Goal: Task Accomplishment & Management: Use online tool/utility

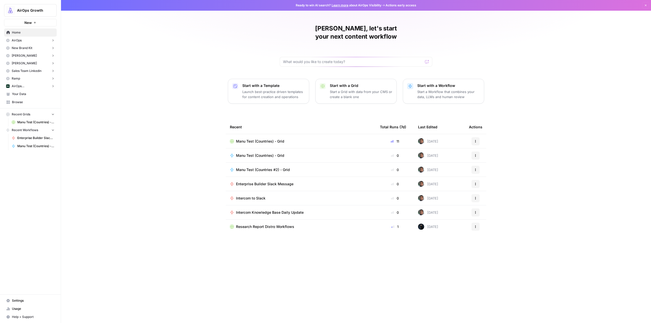
click at [278, 182] on span "Enterprise Builder Slack Message" at bounding box center [264, 184] width 57 height 5
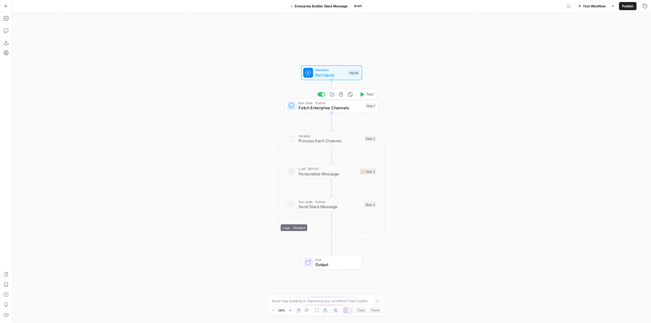
click at [347, 107] on span "Fetch Enterprise Channels" at bounding box center [331, 108] width 64 height 6
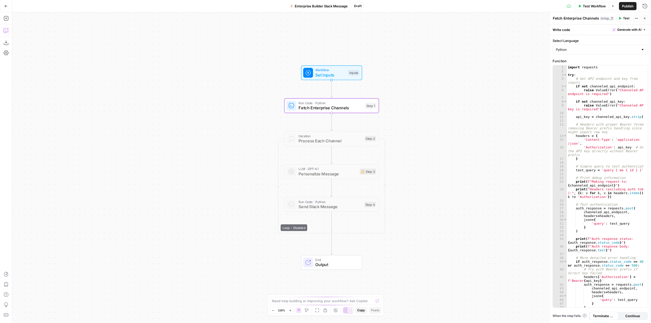
click at [7, 32] on icon "button" at bounding box center [6, 30] width 5 height 5
type textarea "U"
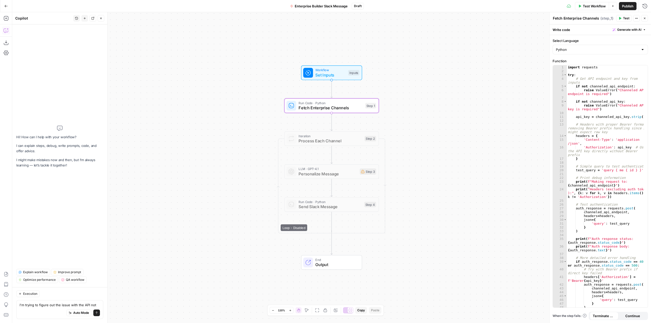
click at [620, 20] on icon "button" at bounding box center [620, 18] width 3 height 3
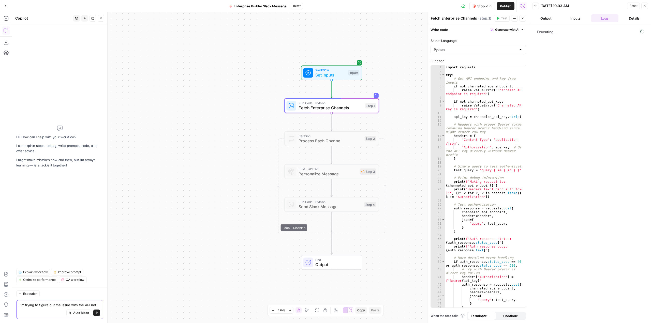
click at [97, 304] on textarea "I'm trying to figure out the issue with the API not" at bounding box center [60, 305] width 80 height 5
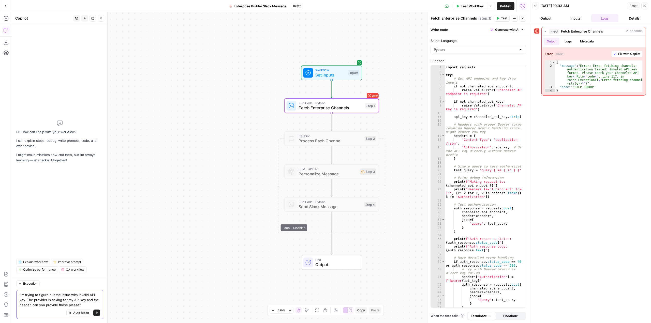
type textarea "I'm trying to figure out the issue with invalid API key. The provider is asking…"
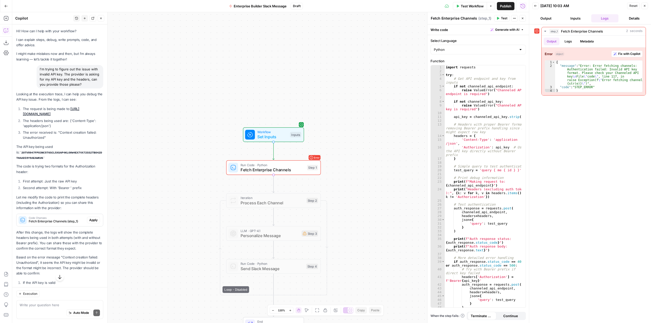
drag, startPoint x: 22, startPoint y: 114, endPoint x: 55, endPoint y: 162, distance: 58.6
click at [55, 162] on div "Looking at the execution trace, I can help you debug the API key issue. From th…" at bounding box center [59, 199] width 87 height 214
copy div "The request is being made to: [URL][DOMAIN_NAME] The headers being used are: {'…"
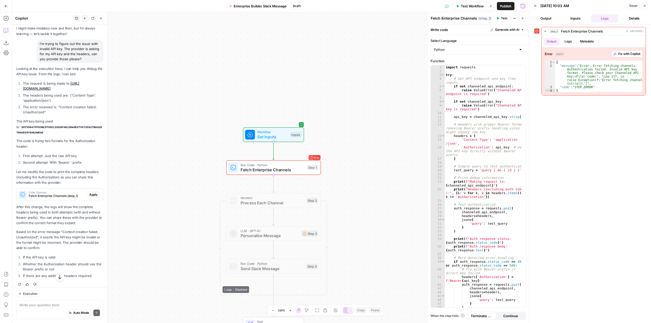
scroll to position [36, 0]
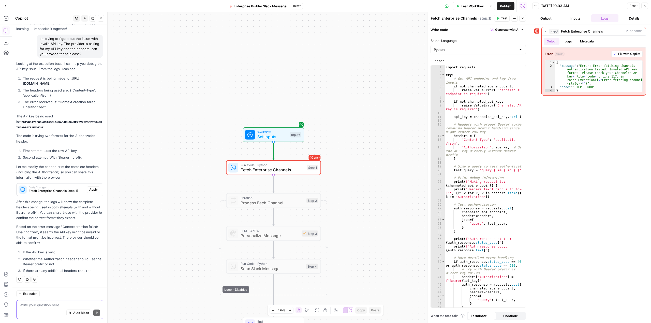
drag, startPoint x: 51, startPoint y: 307, endPoint x: 46, endPoint y: 310, distance: 5.4
click at [50, 307] on div "Write your question here Auto Mode Send" at bounding box center [59, 309] width 87 height 19
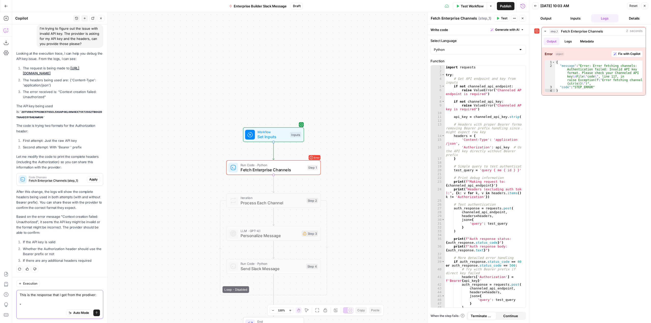
paste textarea "Hey, I appreciate the info! Are you sending the API key as the “X-API-Key” head…"
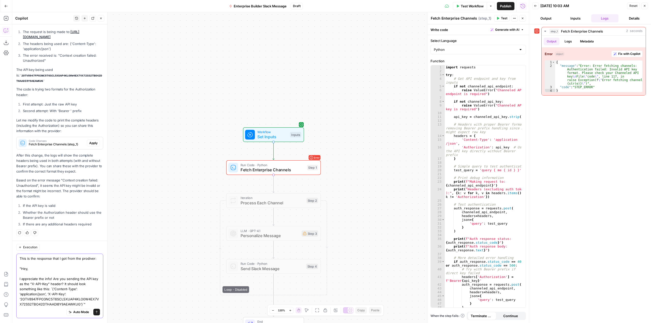
scroll to position [92, 0]
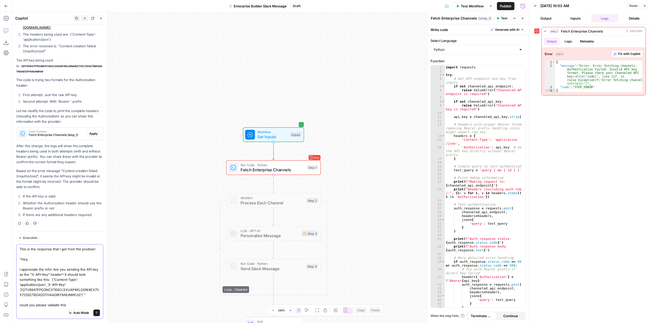
type textarea "This is the response that I got from the prodiver: "Hey, I appreciate the info!…"
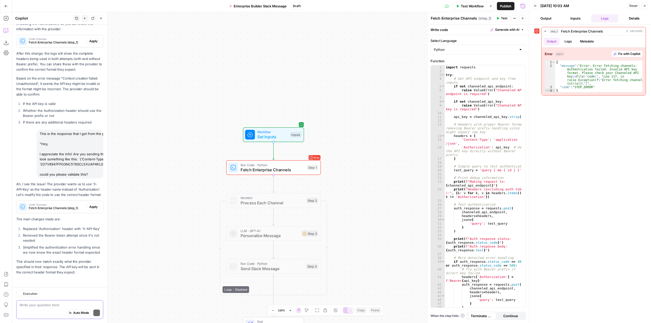
scroll to position [195, 0]
click at [93, 205] on span "Apply" at bounding box center [93, 207] width 8 height 5
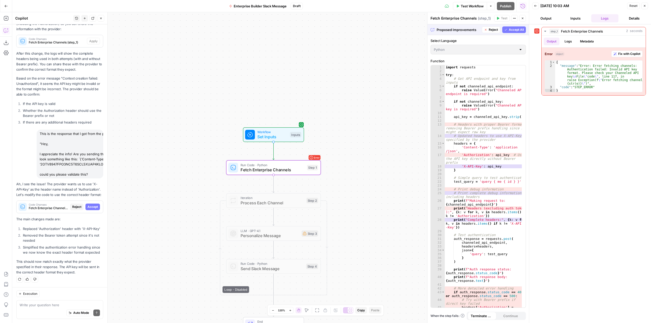
click at [93, 205] on span "Accept" at bounding box center [92, 207] width 10 height 5
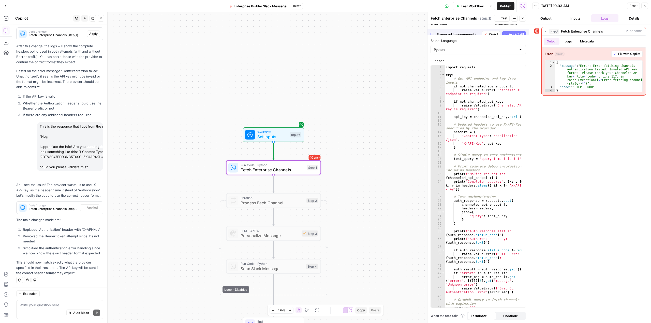
scroll to position [211, 0]
click at [503, 22] on header "Fetch Enterprise Channels Fetch Enterprise Channels ( step_1 ) Test Actions Clo…" at bounding box center [478, 18] width 101 height 12
click at [502, 18] on span "Test" at bounding box center [504, 18] width 6 height 5
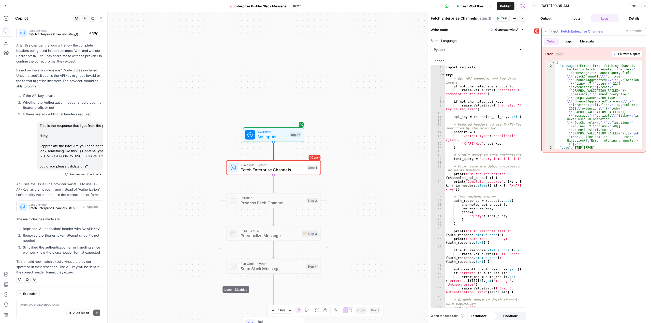
click at [634, 57] on button "Fix with Copilot" at bounding box center [626, 54] width 31 height 7
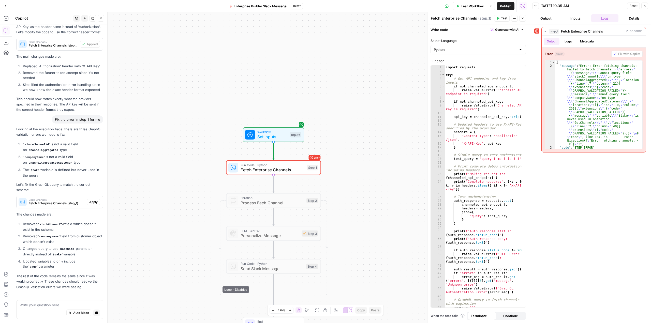
scroll to position [388, 0]
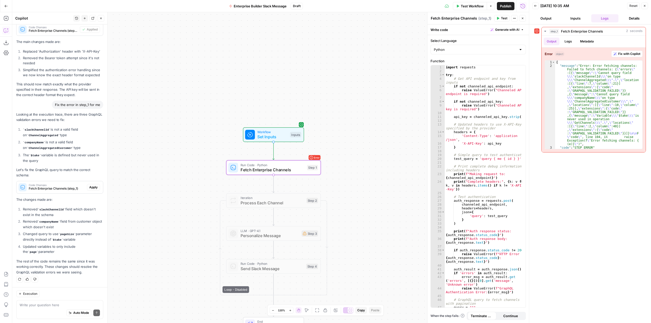
click at [89, 187] on span "Apply" at bounding box center [93, 187] width 8 height 5
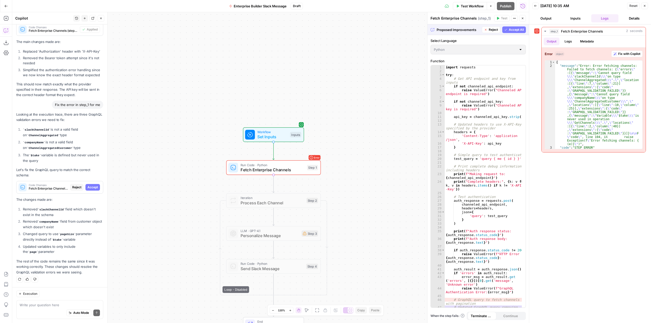
click at [511, 31] on span "Accept All" at bounding box center [516, 29] width 15 height 5
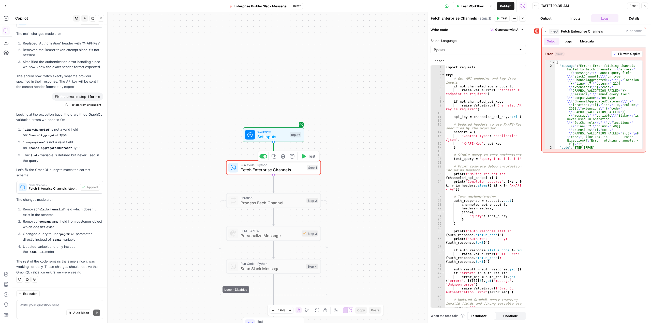
click at [308, 158] on span "Test" at bounding box center [311, 157] width 7 height 6
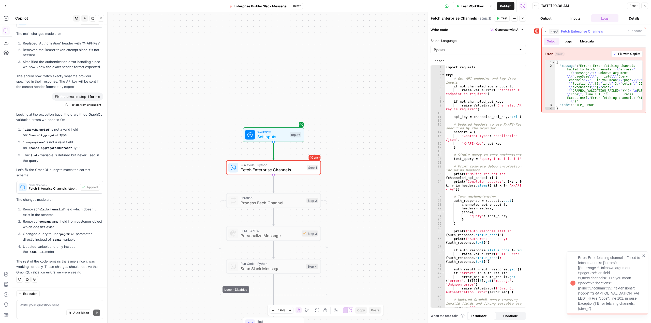
click at [626, 52] on span "Fix with Copilot" at bounding box center [629, 54] width 22 height 5
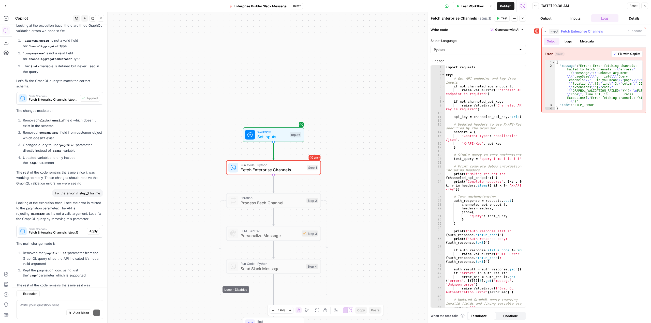
scroll to position [509, 0]
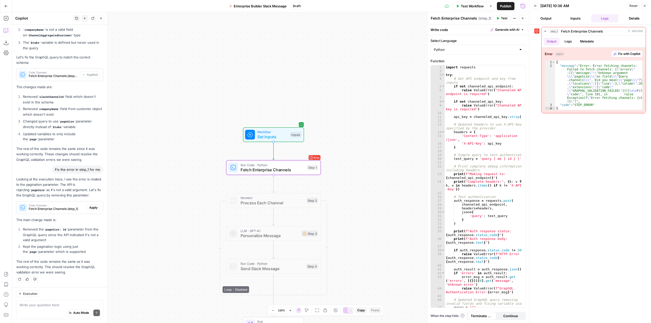
click at [91, 210] on button "Apply" at bounding box center [93, 207] width 13 height 7
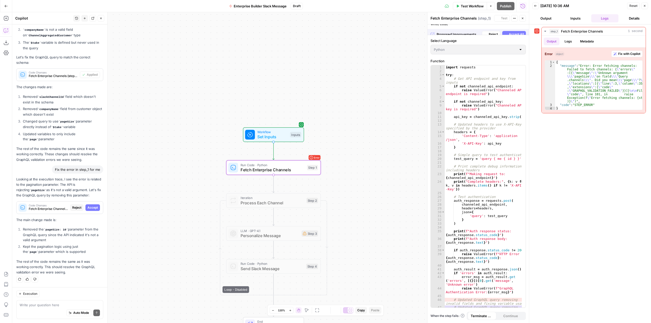
scroll to position [485, 0]
click at [516, 32] on span "Accept All" at bounding box center [516, 29] width 15 height 5
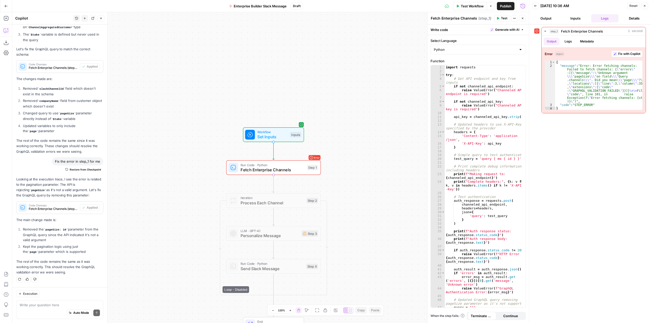
click at [503, 17] on span "Test" at bounding box center [504, 18] width 6 height 5
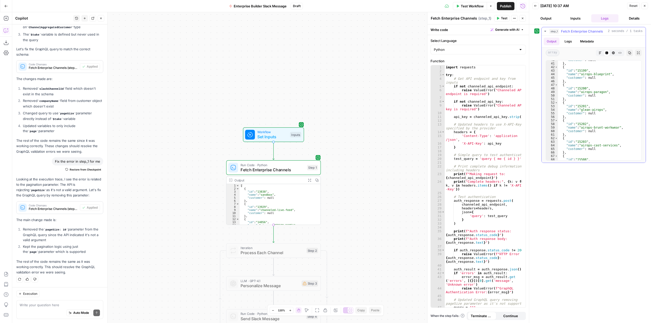
scroll to position [156, 0]
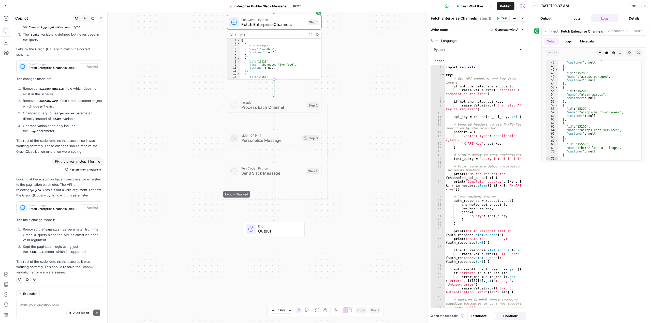
drag, startPoint x: 368, startPoint y: 207, endPoint x: 369, endPoint y: 62, distance: 145.5
click at [369, 62] on div "Workflow Set Inputs Inputs Run Code · Python Fetch Enterprise Channels Step 1 O…" at bounding box center [270, 167] width 517 height 311
click at [266, 94] on div at bounding box center [264, 94] width 8 height 4
click at [303, 108] on span "Process Each Channel" at bounding box center [273, 107] width 64 height 6
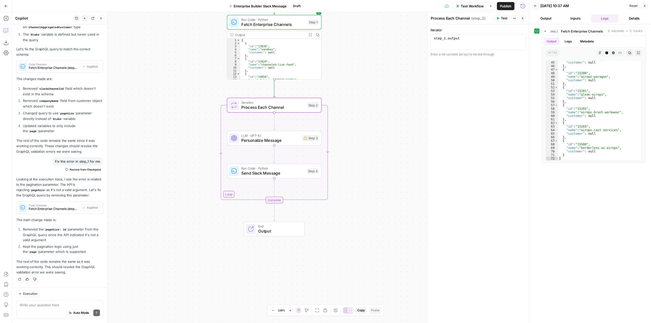
click at [351, 114] on div "Workflow Set Inputs Inputs Run Code · Python Fetch Enterprise Channels Step 1 O…" at bounding box center [270, 167] width 517 height 311
click at [289, 173] on span "Send Slack Message" at bounding box center [272, 173] width 63 height 6
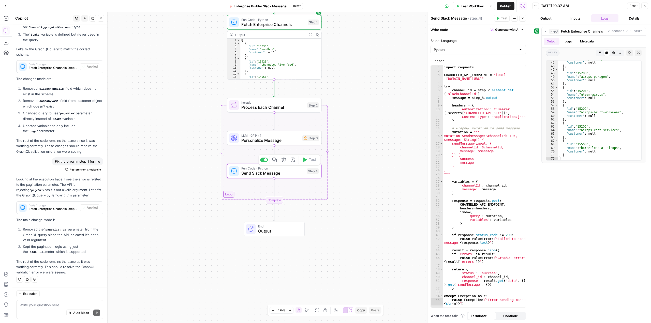
click at [267, 160] on div at bounding box center [265, 159] width 3 height 3
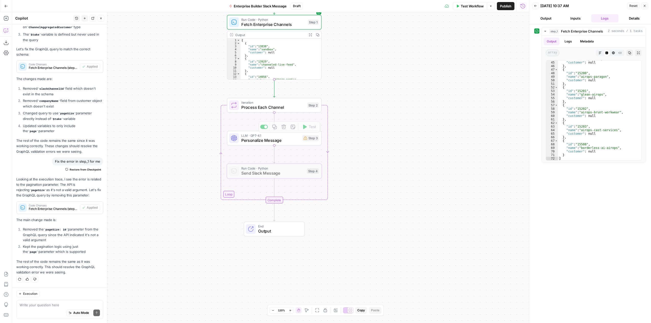
click at [284, 141] on span "Personalize Message" at bounding box center [270, 140] width 58 height 6
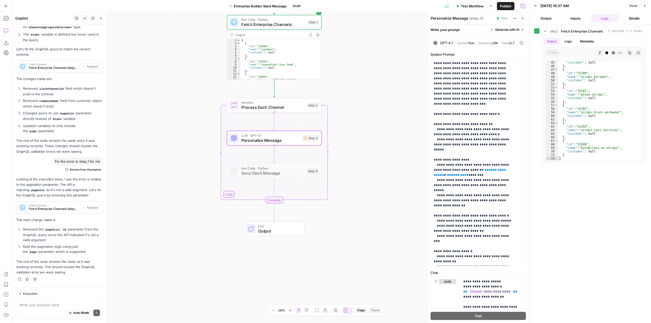
click at [63, 302] on div "Write your question here Auto Mode Send" at bounding box center [59, 309] width 87 height 19
type textarea "how many channels did step 1 returned?"
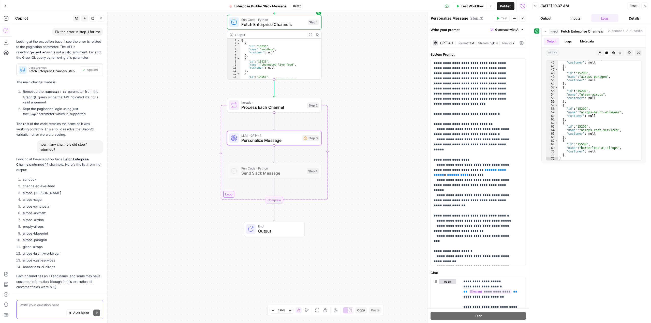
scroll to position [670, 0]
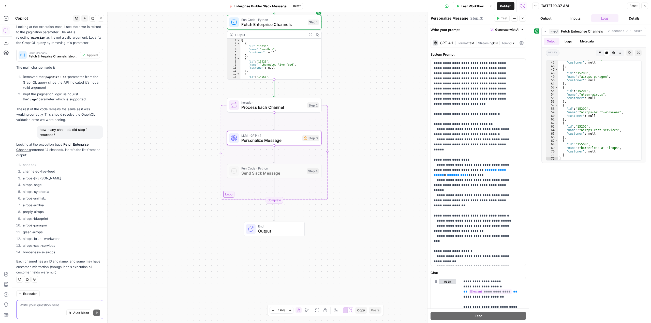
click at [54, 304] on textarea at bounding box center [60, 305] width 80 height 5
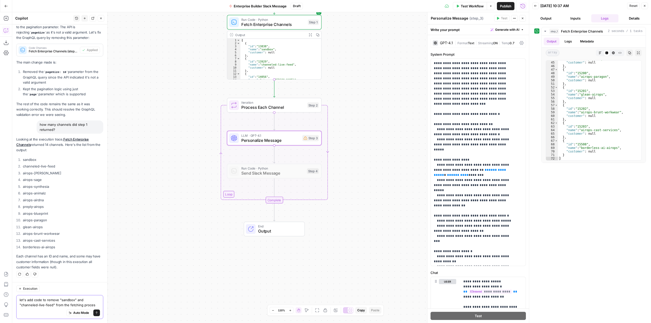
type textarea "let's add code to remove "sandbox" and "channeled-live-feed" from the fetching …"
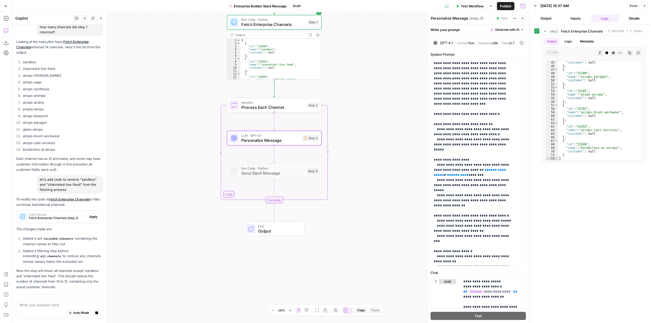
scroll to position [787, 0]
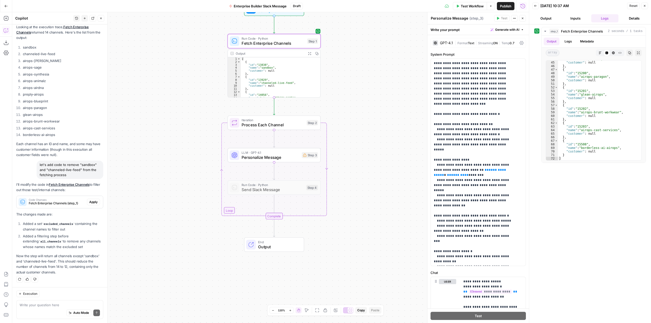
click at [94, 202] on button "Apply" at bounding box center [93, 202] width 13 height 7
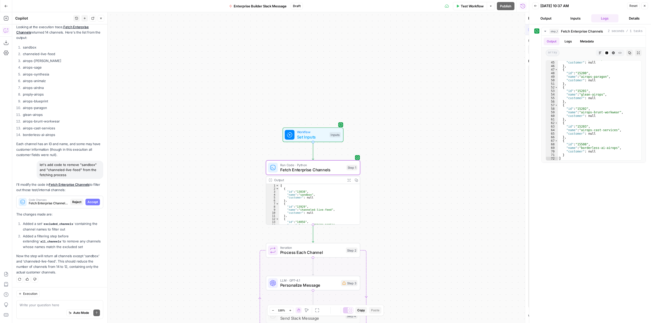
scroll to position [755, 0]
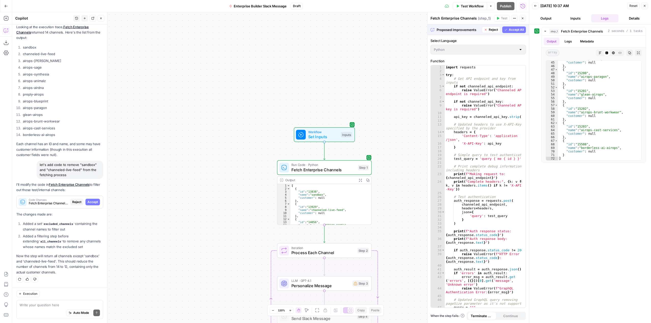
click at [515, 30] on span "Accept All" at bounding box center [516, 29] width 15 height 5
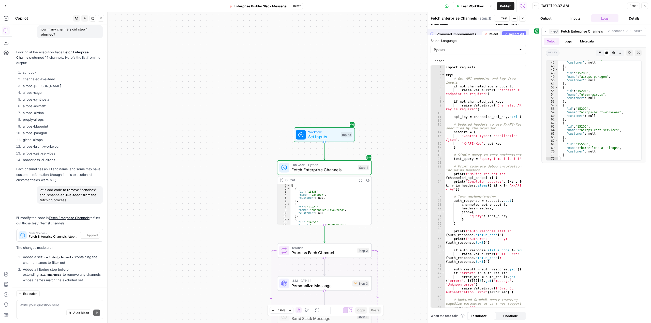
scroll to position [804, 0]
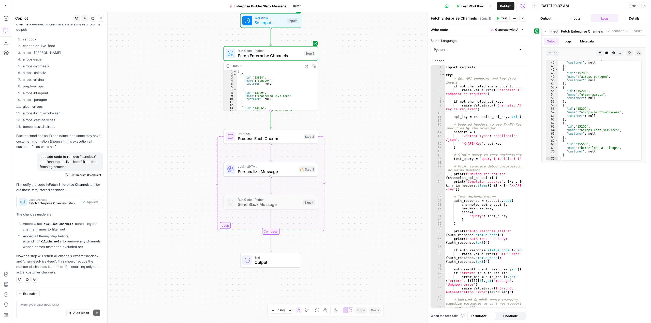
drag, startPoint x: 405, startPoint y: 166, endPoint x: 351, endPoint y: 52, distance: 126.2
click at [351, 52] on div "Workflow Set Inputs Inputs Run Code · Python Fetch Enterprise Channels Step 1 O…" at bounding box center [270, 167] width 517 height 311
click at [295, 138] on span "Process Each Channel" at bounding box center [270, 139] width 64 height 6
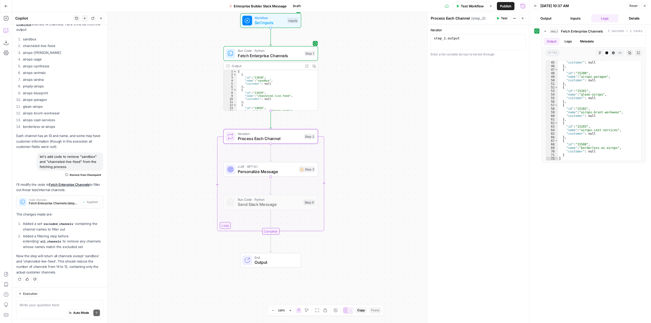
click at [72, 297] on div "Execution" at bounding box center [59, 294] width 87 height 7
click at [62, 305] on textarea at bounding box center [60, 305] width 80 height 5
type textarea "what do step 2 and 3 do?"
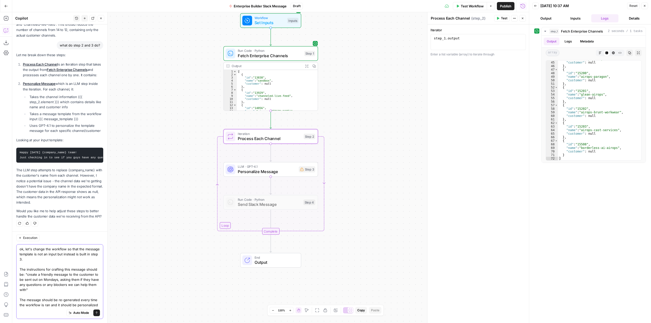
scroll to position [1066, 0]
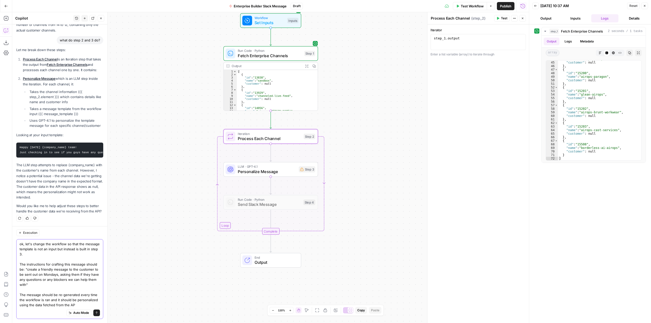
type textarea "ok, let's change the workflow so that the message template is not an input but …"
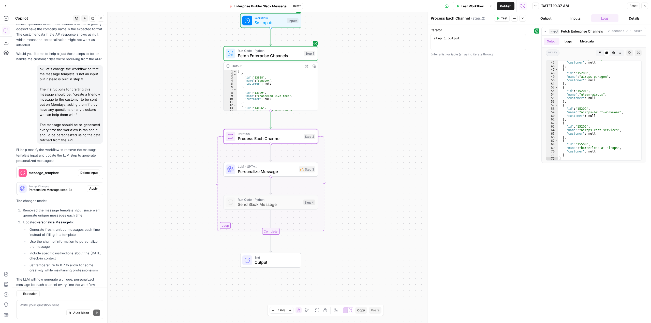
scroll to position [1246, 0]
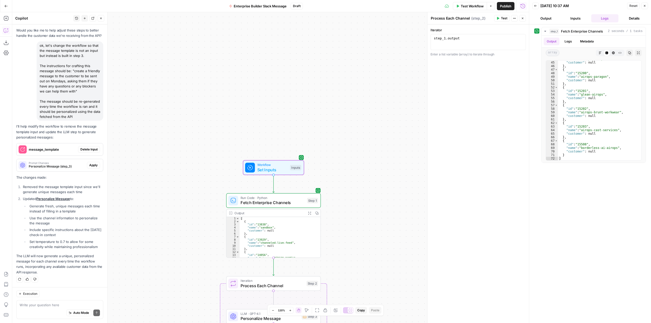
click at [89, 147] on span "Delete Input" at bounding box center [88, 149] width 17 height 5
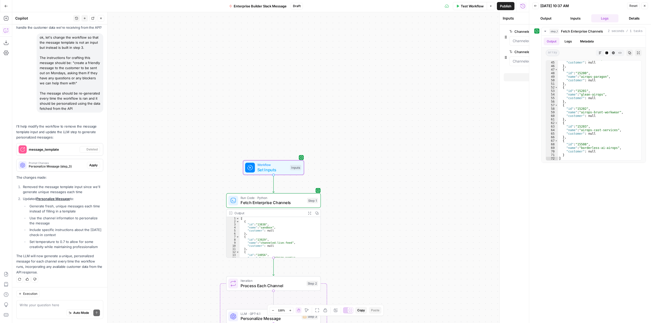
scroll to position [1262, 0]
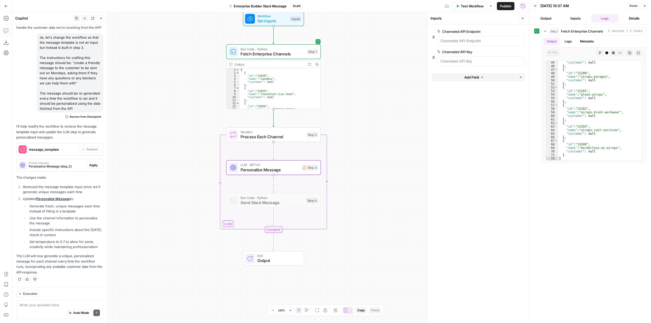
click at [89, 168] on span "Apply" at bounding box center [93, 165] width 8 height 5
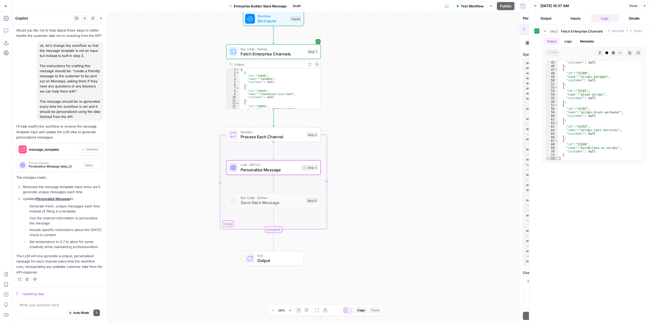
scroll to position [1197, 0]
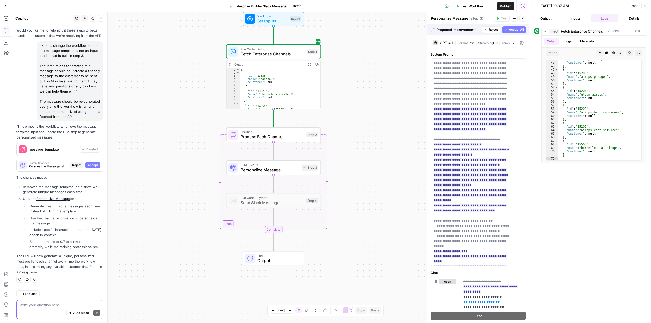
click at [54, 306] on textarea at bounding box center [60, 305] width 80 height 5
type textarea "w"
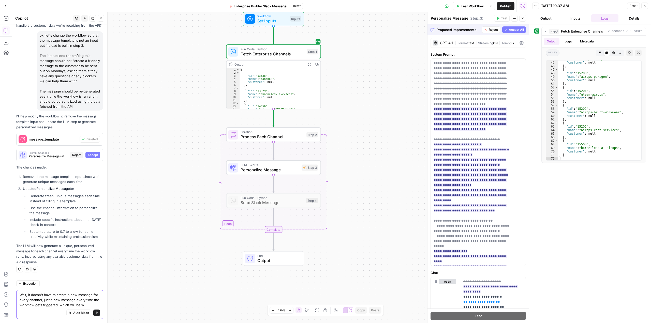
scroll to position [1213, 0]
type textarea "Wait, it doesn't have to create a new message for every channel, just a new mes…"
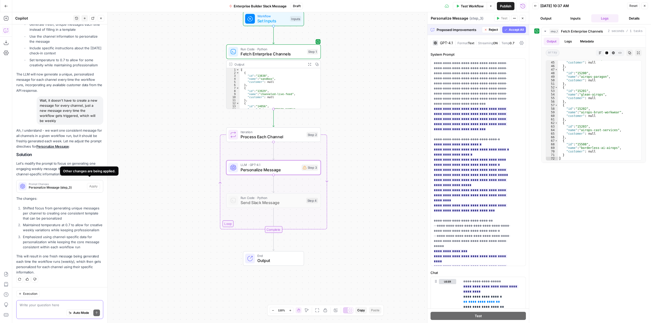
scroll to position [1257, 0]
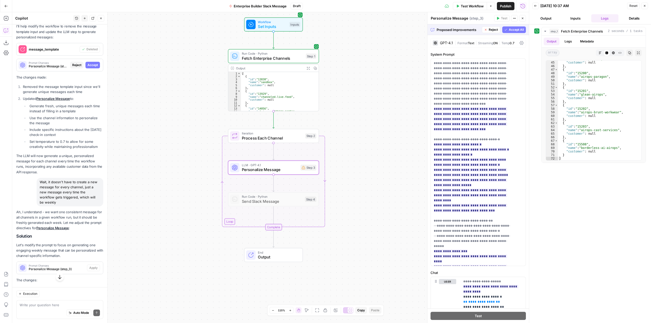
click at [94, 67] on span "Accept" at bounding box center [92, 65] width 10 height 5
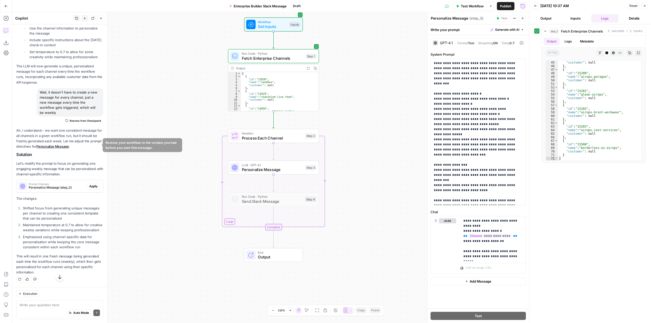
scroll to position [1458, 0]
click at [90, 183] on button "Apply" at bounding box center [93, 186] width 13 height 7
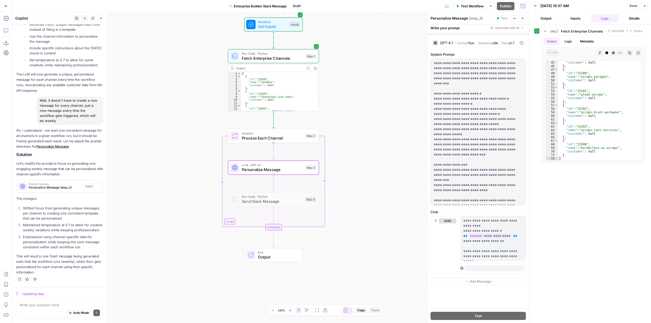
scroll to position [1385, 0]
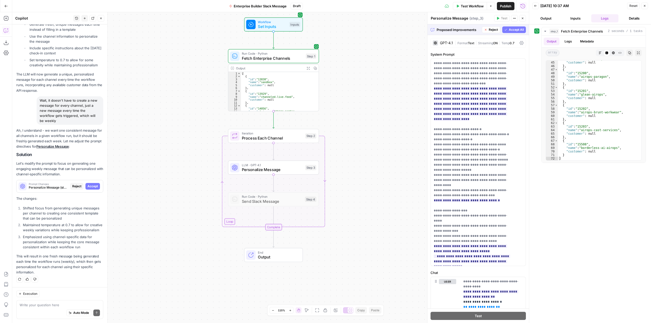
click at [512, 26] on button "Accept All" at bounding box center [514, 29] width 24 height 7
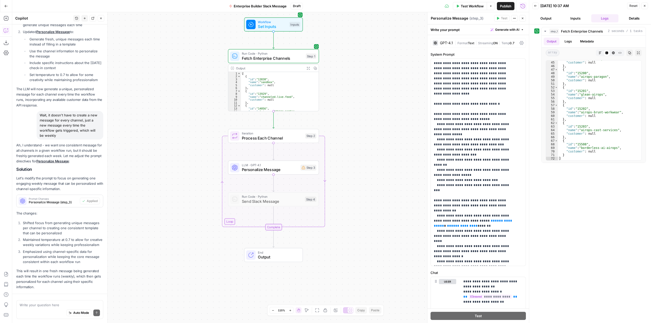
scroll to position [1458, 0]
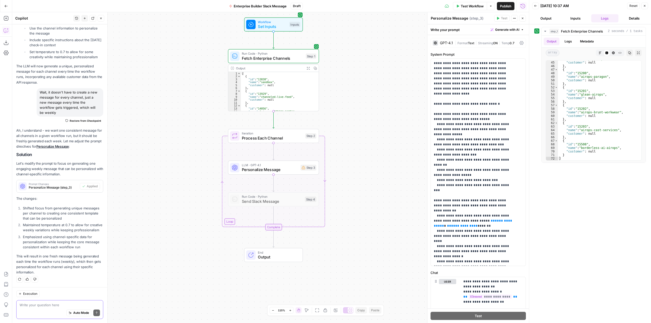
click at [56, 307] on textarea at bounding box center [60, 305] width 80 height 5
type textarea "once"
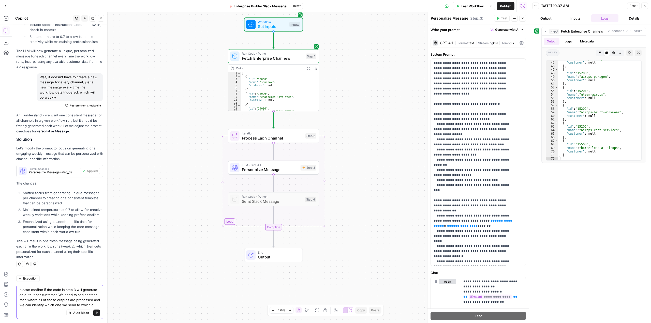
scroll to position [1478, 0]
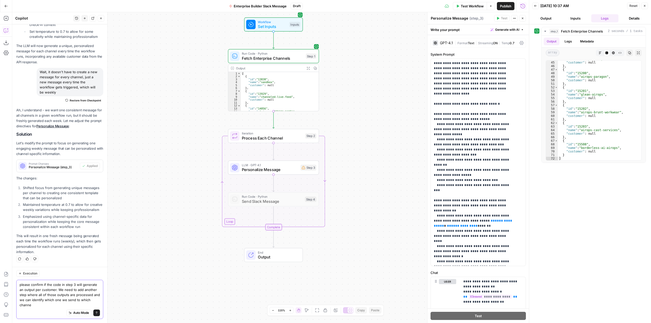
type textarea "please confirm if the code in step 3 will generate an output per customer. We n…"
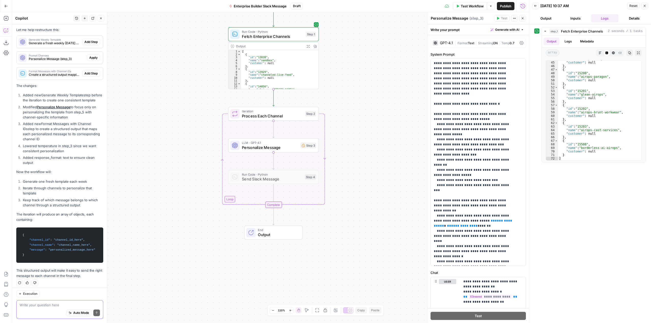
scroll to position [1763, 0]
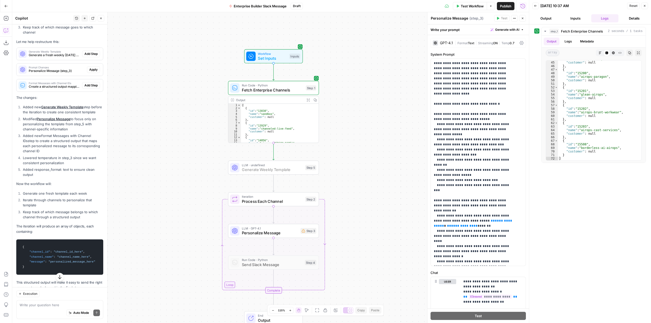
click at [87, 57] on button "Add Step" at bounding box center [91, 54] width 18 height 7
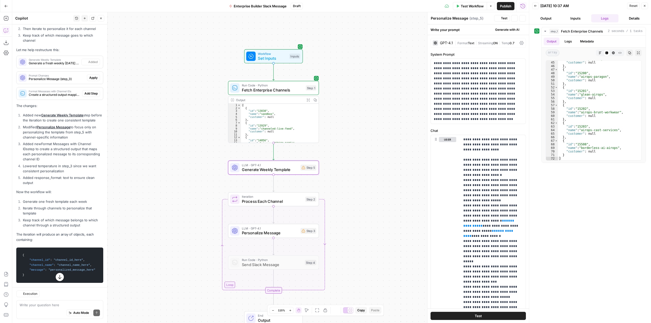
type textarea "Generate Weekly Template"
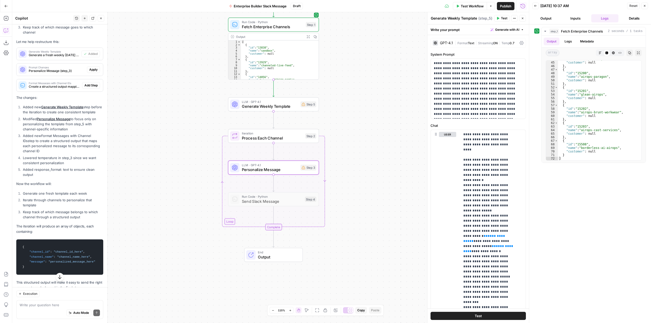
click at [91, 72] on span "Apply" at bounding box center [93, 69] width 8 height 5
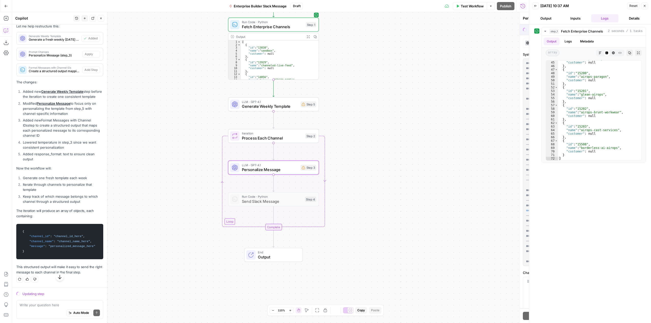
scroll to position [1689, 0]
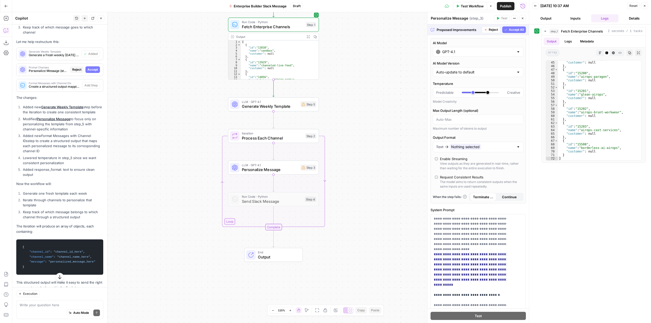
click at [511, 30] on span "Accept All" at bounding box center [516, 29] width 15 height 5
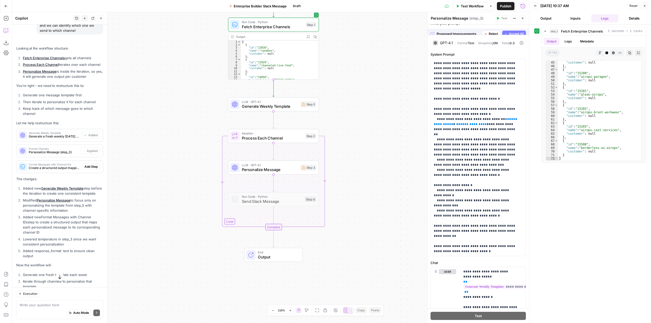
scroll to position [1771, 0]
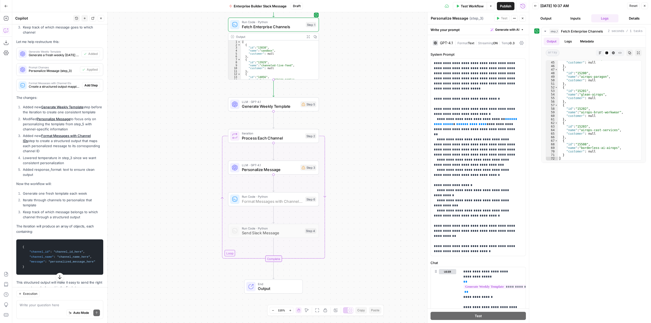
click at [89, 88] on span "Add Step" at bounding box center [90, 85] width 13 height 5
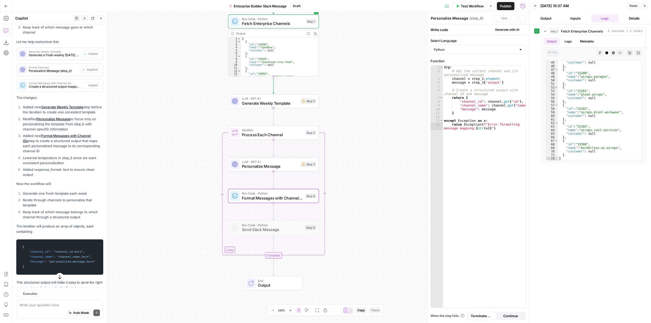
type textarea "Format Messages with Channel IDs"
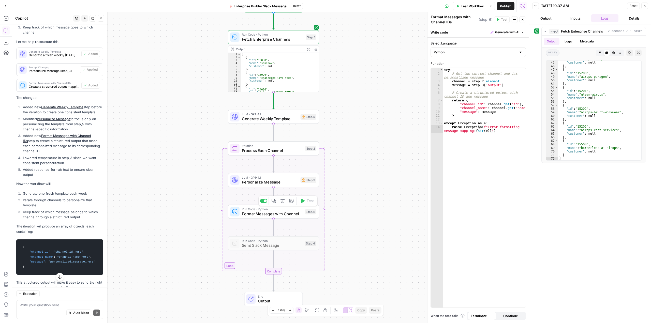
click at [291, 215] on span "Format Messages with Channel IDs" at bounding box center [272, 214] width 61 height 6
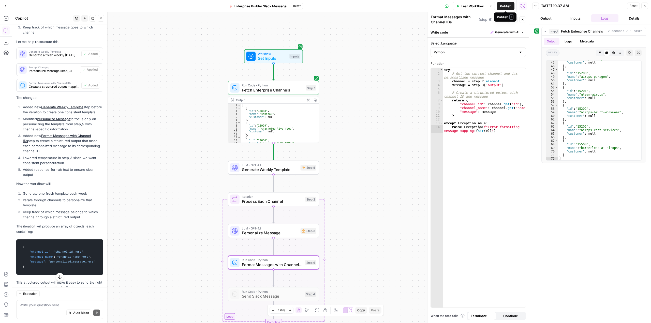
click at [507, 4] on span "Publish" at bounding box center [505, 6] width 11 height 5
click at [475, 5] on span "Test Workflow" at bounding box center [463, 6] width 23 height 5
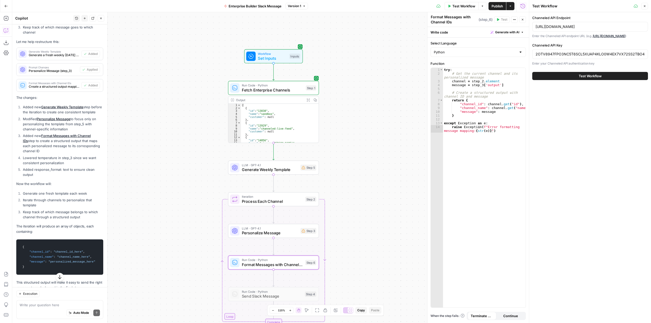
click at [609, 79] on button "Test Workflow" at bounding box center [590, 76] width 116 height 8
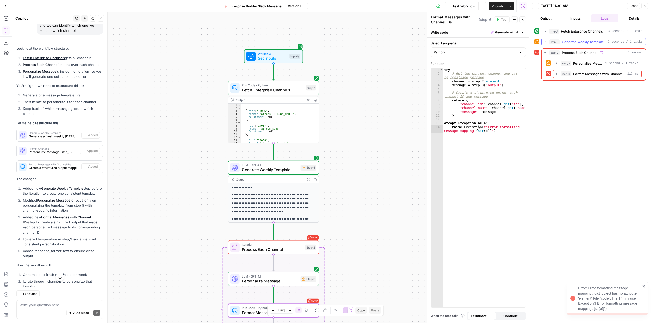
scroll to position [1771, 0]
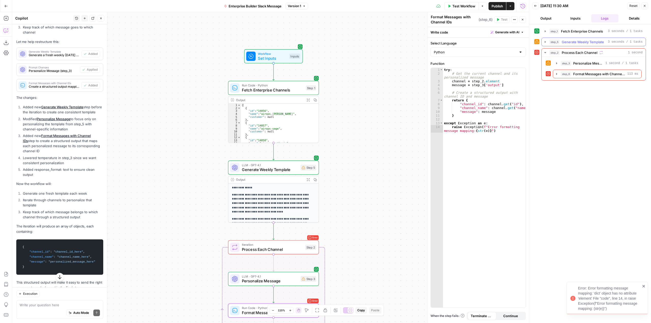
click at [546, 43] on icon "button" at bounding box center [545, 42] width 4 height 4
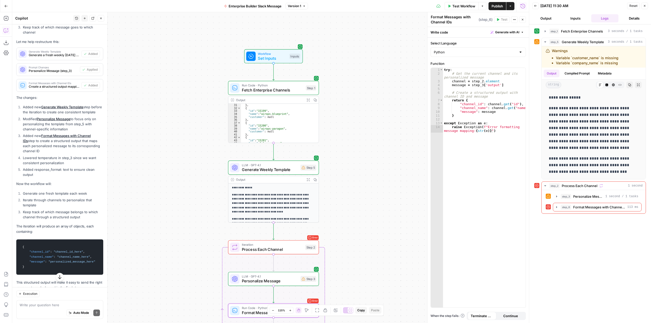
scroll to position [124, 0]
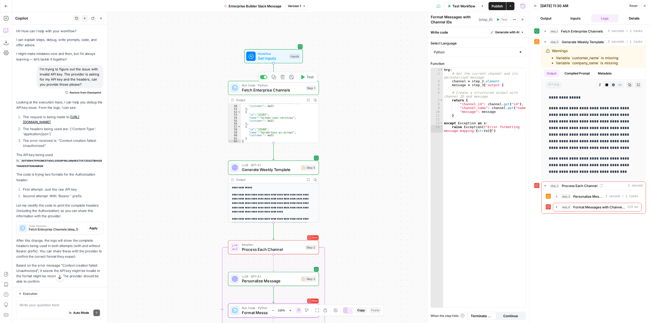
scroll to position [1771, 0]
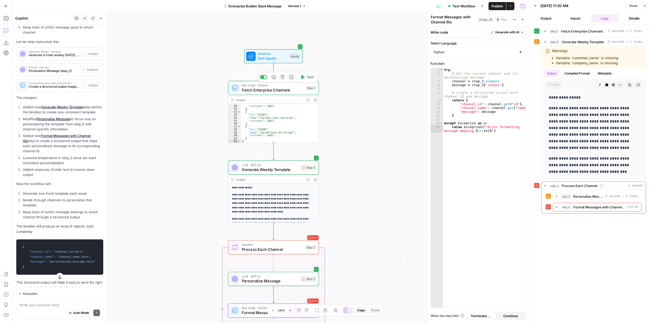
click at [289, 87] on span "Fetch Enterprise Channels" at bounding box center [273, 90] width 62 height 6
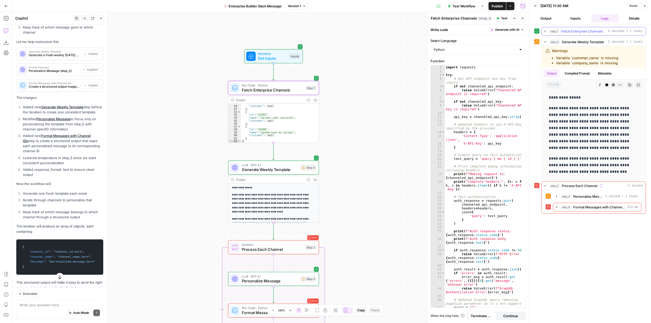
click at [546, 31] on icon "button" at bounding box center [545, 31] width 4 height 4
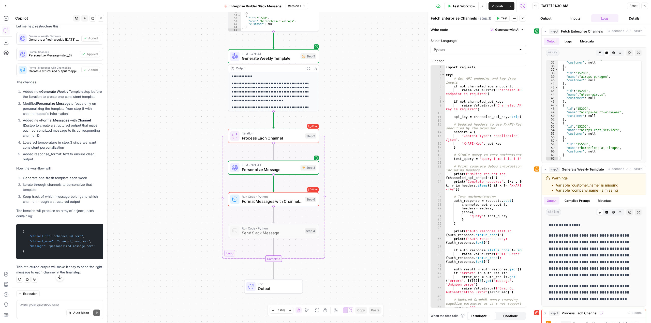
scroll to position [1847, 0]
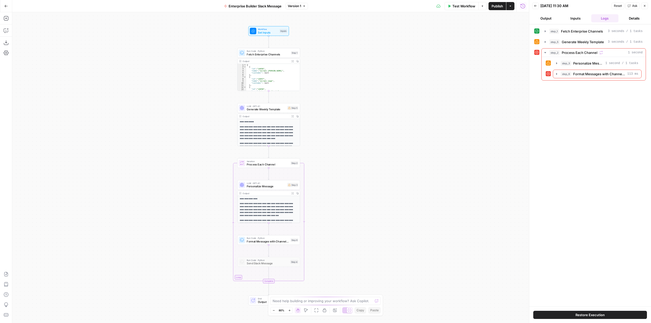
click at [8, 5] on icon "button" at bounding box center [6, 6] width 4 height 4
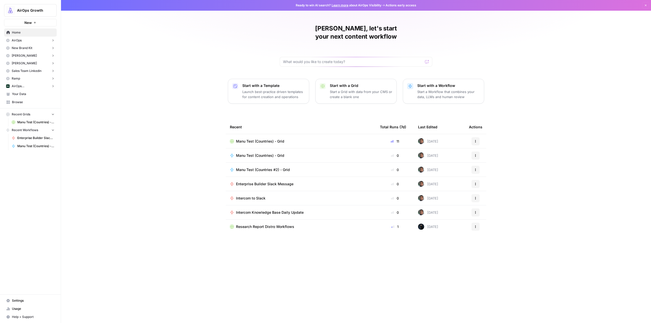
click at [24, 297] on link "Settings" at bounding box center [30, 301] width 53 height 8
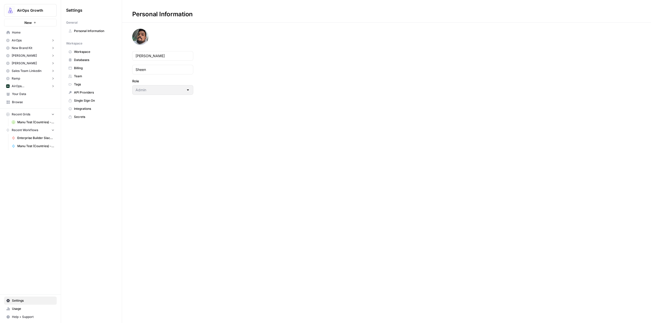
click at [100, 57] on link "Databases" at bounding box center [91, 60] width 51 height 8
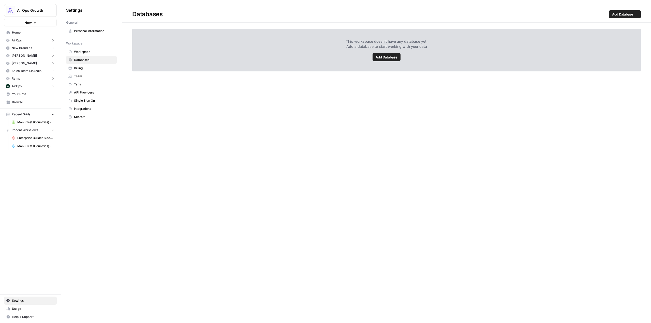
click at [104, 51] on span "Workspace" at bounding box center [94, 52] width 40 height 5
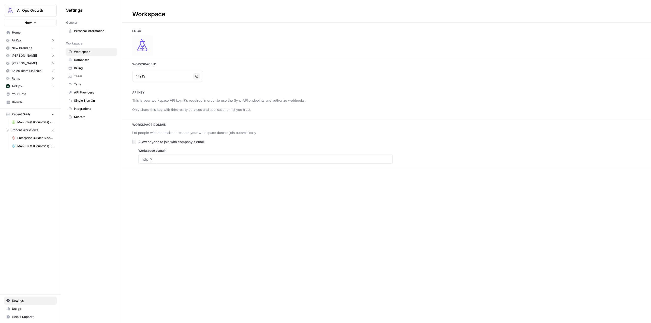
type input "airops.com"
